Goal: Navigation & Orientation: Understand site structure

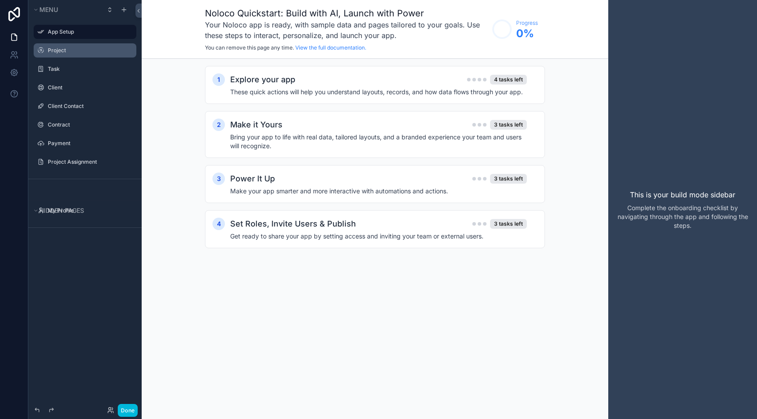
click at [90, 51] on label "Project" at bounding box center [89, 50] width 83 height 7
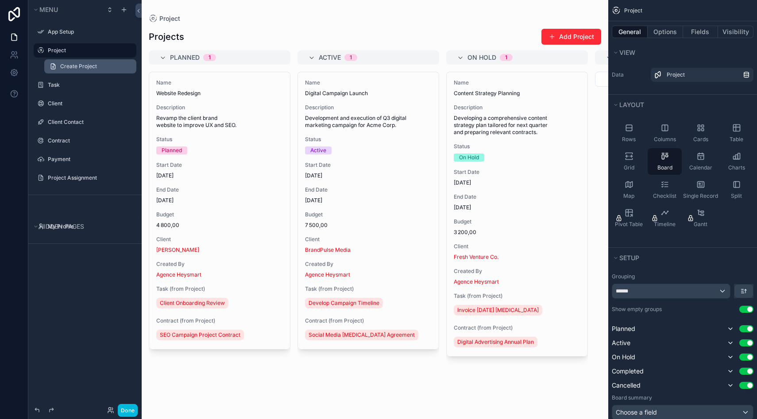
click at [82, 69] on span "Create Project" at bounding box center [78, 66] width 37 height 7
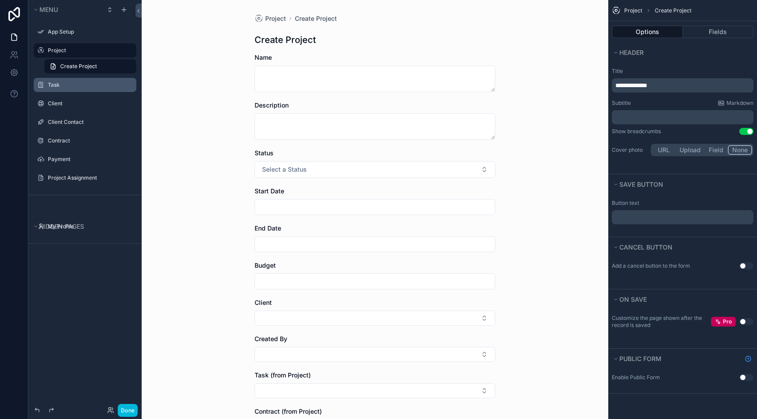
click at [78, 91] on div "Task" at bounding box center [84, 85] width 99 height 14
click at [66, 83] on label "Task" at bounding box center [89, 84] width 83 height 7
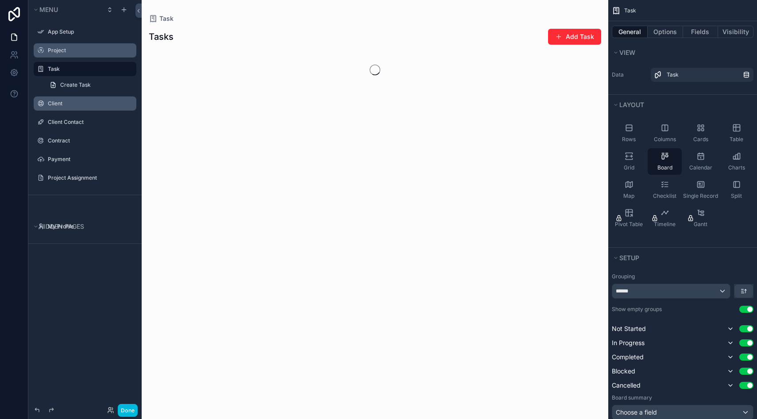
click at [63, 100] on div "Client" at bounding box center [91, 103] width 87 height 7
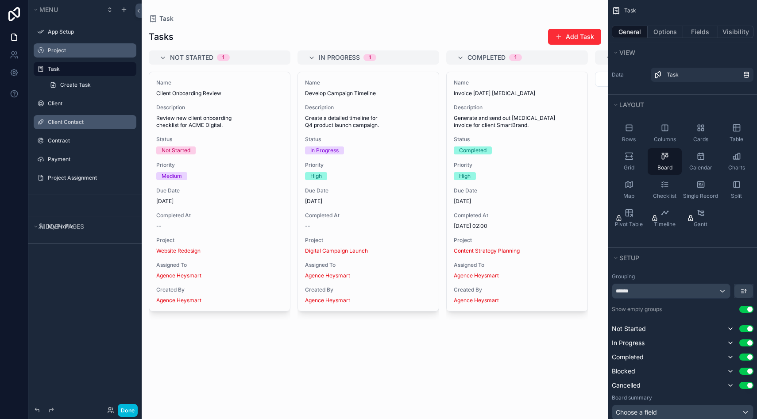
click at [72, 119] on label "Client Contact" at bounding box center [89, 122] width 83 height 7
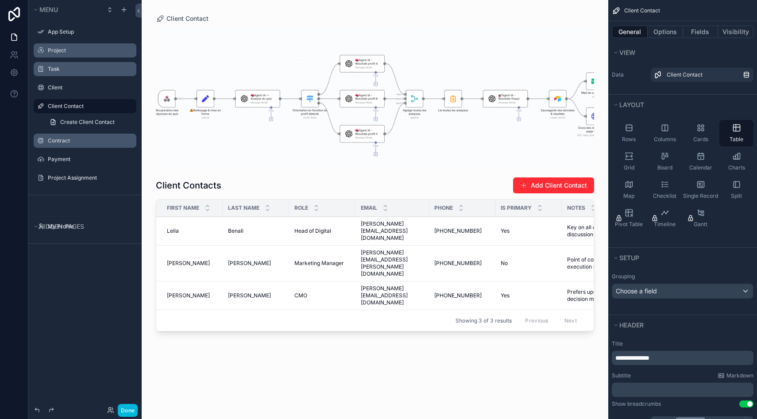
click at [66, 139] on label "Contract" at bounding box center [89, 140] width 83 height 7
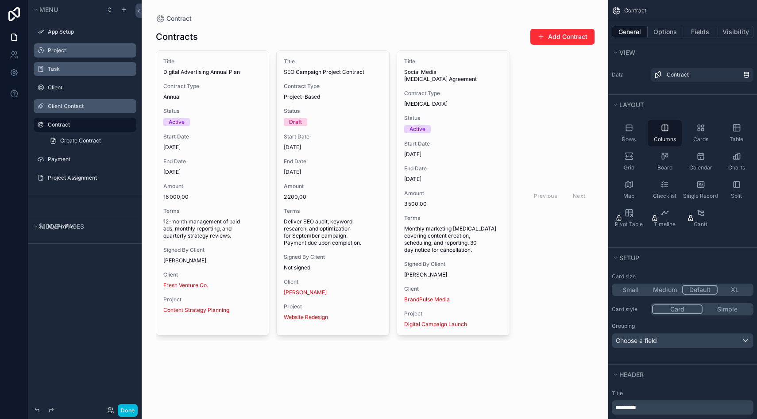
click at [72, 108] on label "Client Contact" at bounding box center [89, 106] width 83 height 7
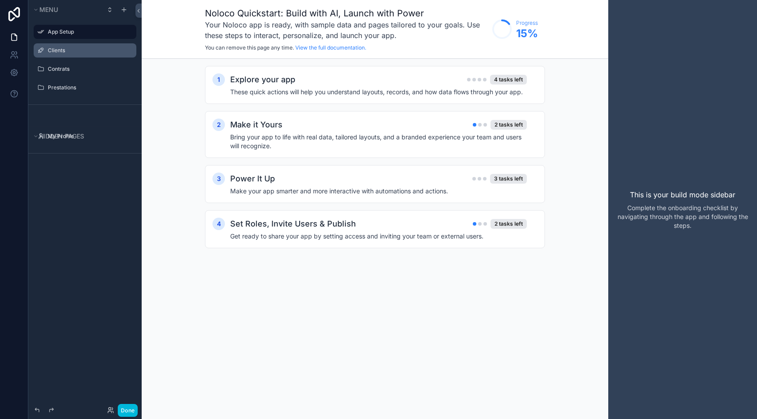
click at [69, 54] on div "Clients" at bounding box center [91, 50] width 87 height 7
click at [58, 51] on label "Clients" at bounding box center [89, 50] width 83 height 7
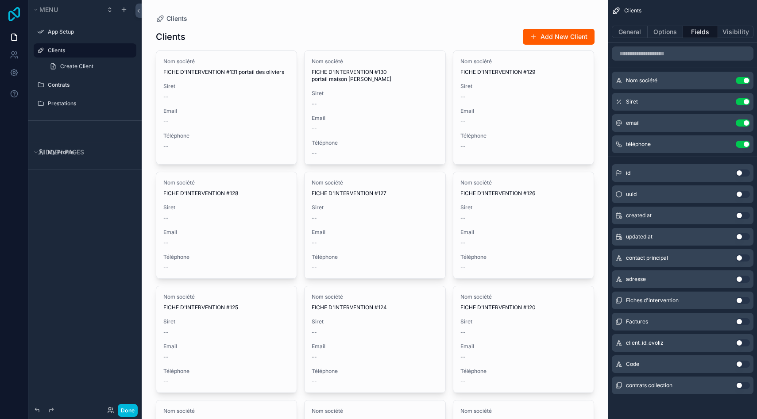
click at [17, 17] on icon at bounding box center [14, 14] width 12 height 14
